Goal: Information Seeking & Learning: Check status

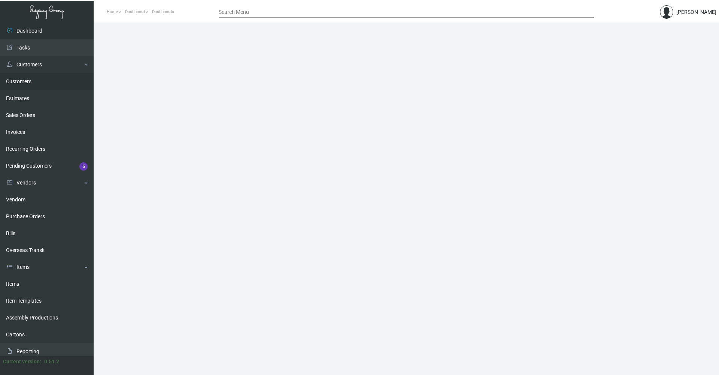
click at [22, 79] on link "Customers" at bounding box center [47, 81] width 94 height 17
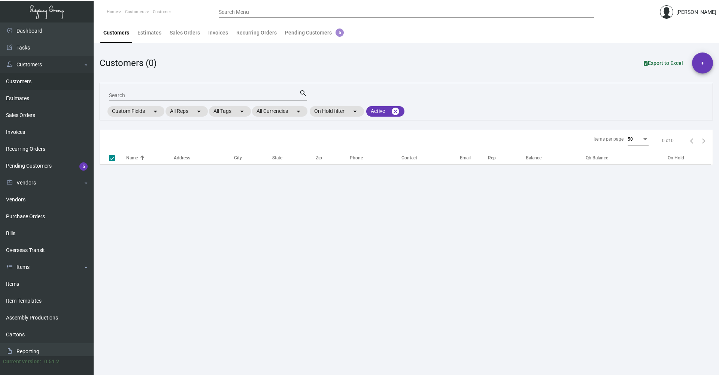
checkbox input "false"
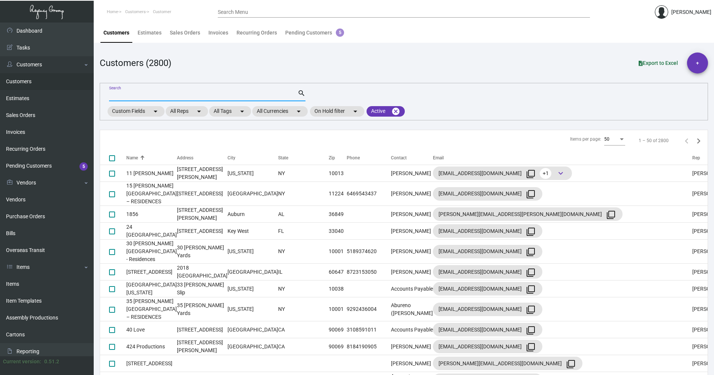
click at [152, 97] on input "Search" at bounding box center [203, 96] width 188 height 6
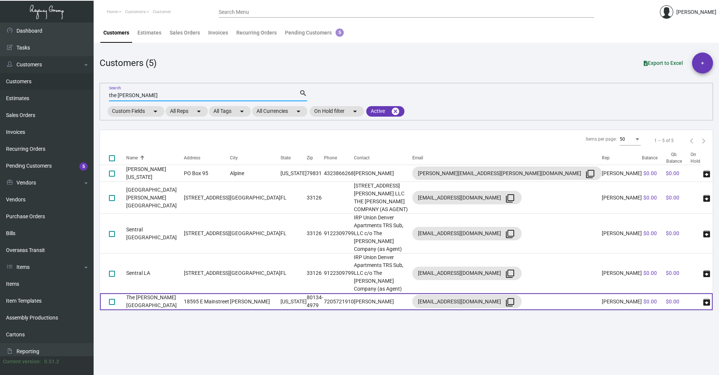
type input "the [PERSON_NAME]"
click at [281, 293] on td "[US_STATE]" at bounding box center [294, 301] width 26 height 17
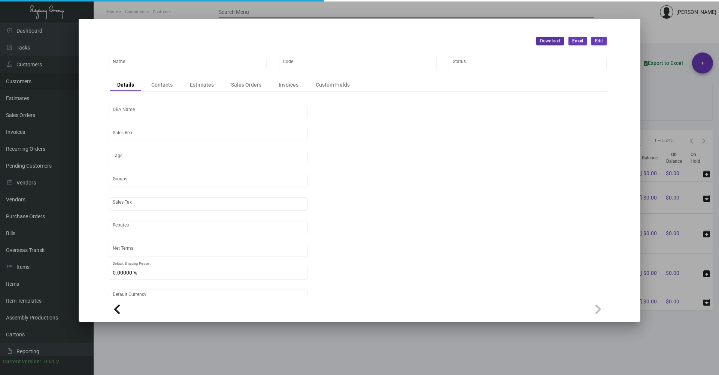
type input "The [PERSON_NAME][GEOGRAPHIC_DATA]"
type input "PH24"
type input "[PERSON_NAME]"
type input "Out of State"
type input "COD"
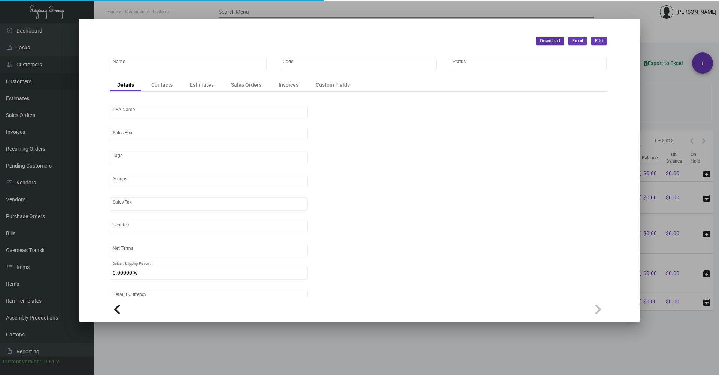
type input "United States Dollar $"
type input "$ 0.00"
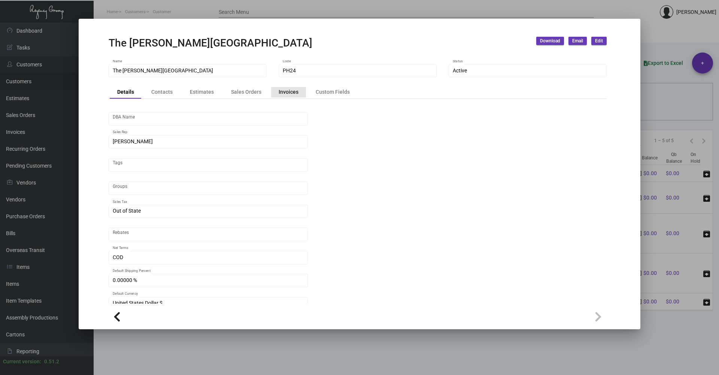
click at [286, 94] on div "Invoices" at bounding box center [289, 92] width 20 height 8
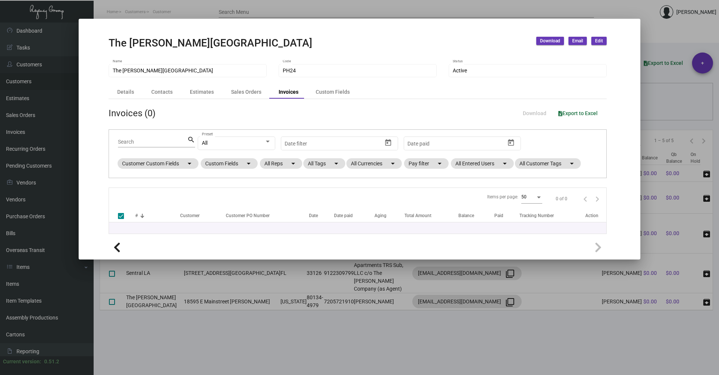
checkbox input "false"
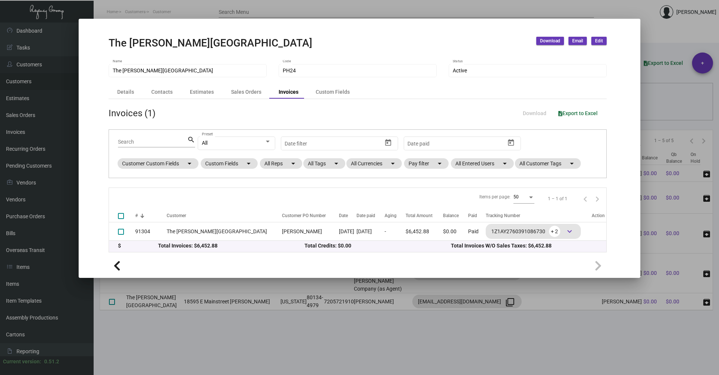
click at [521, 312] on div at bounding box center [359, 187] width 719 height 375
